Goal: Check status: Check status

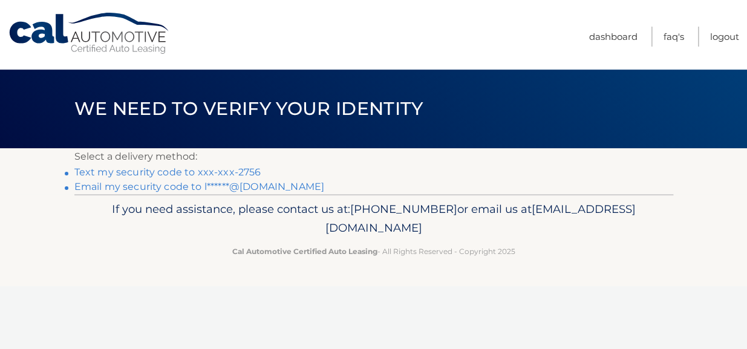
click at [175, 167] on link "Text my security code to xxx-xxx-2756" at bounding box center [167, 171] width 187 height 11
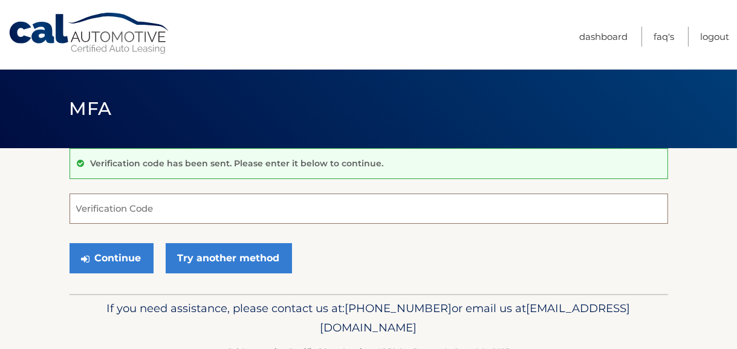
click at [157, 210] on input "Verification Code" at bounding box center [369, 208] width 598 height 30
click at [120, 206] on input "Verification Code" at bounding box center [369, 208] width 598 height 30
paste input "918510"
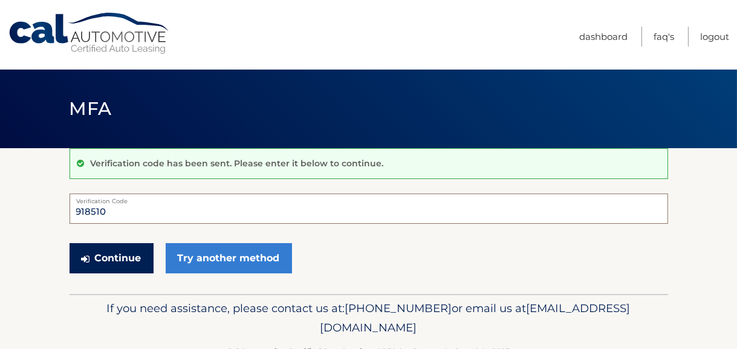
type input "918510"
click at [115, 258] on button "Continue" at bounding box center [112, 258] width 84 height 30
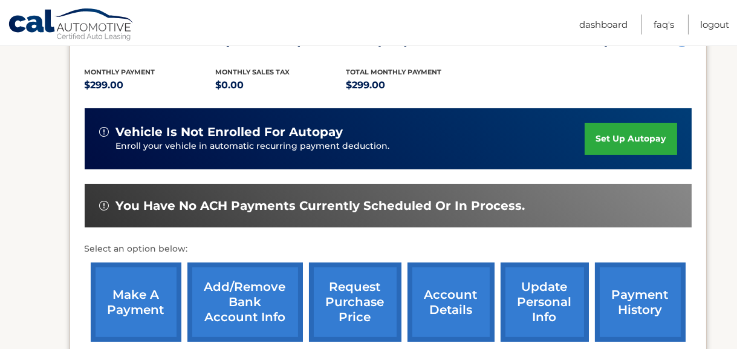
scroll to position [302, 0]
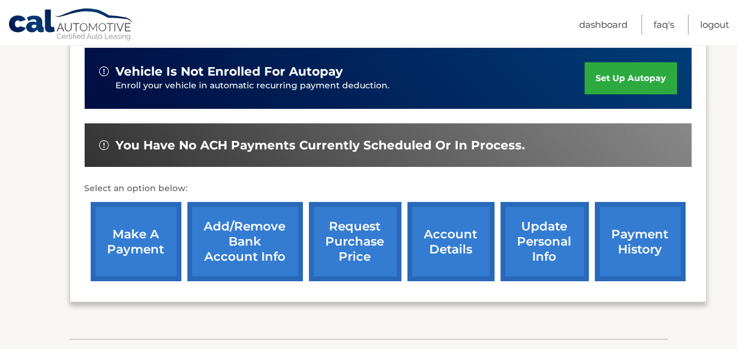
click at [644, 245] on link "payment history" at bounding box center [640, 241] width 91 height 79
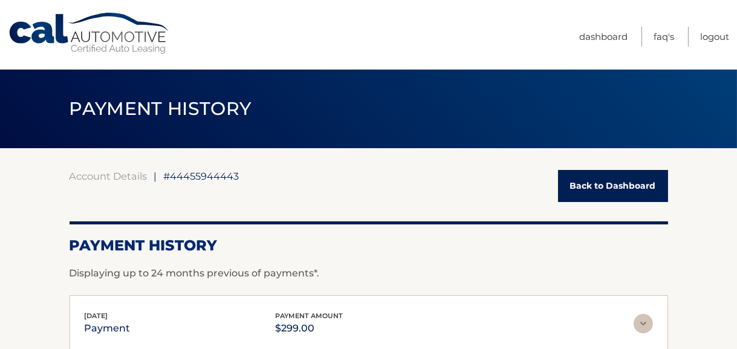
click at [624, 189] on link "Back to Dashboard" at bounding box center [613, 186] width 110 height 32
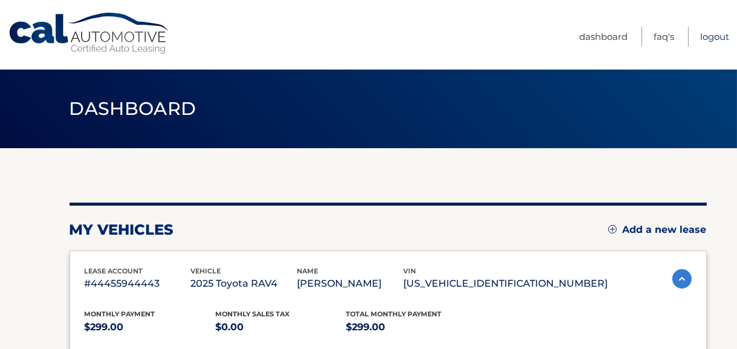
click at [723, 38] on link "Logout" at bounding box center [714, 37] width 29 height 20
